Goal: Information Seeking & Learning: Learn about a topic

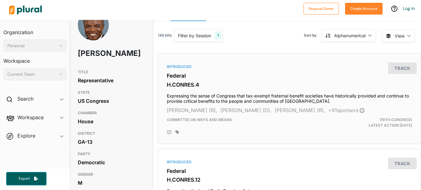
scroll to position [5, 0]
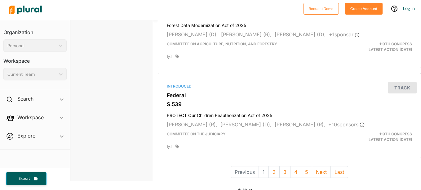
scroll to position [1718, 0]
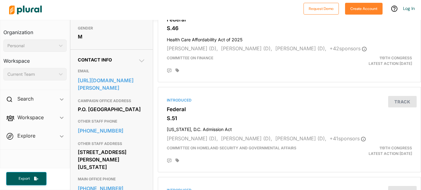
scroll to position [182, 0]
